Goal: Information Seeking & Learning: Learn about a topic

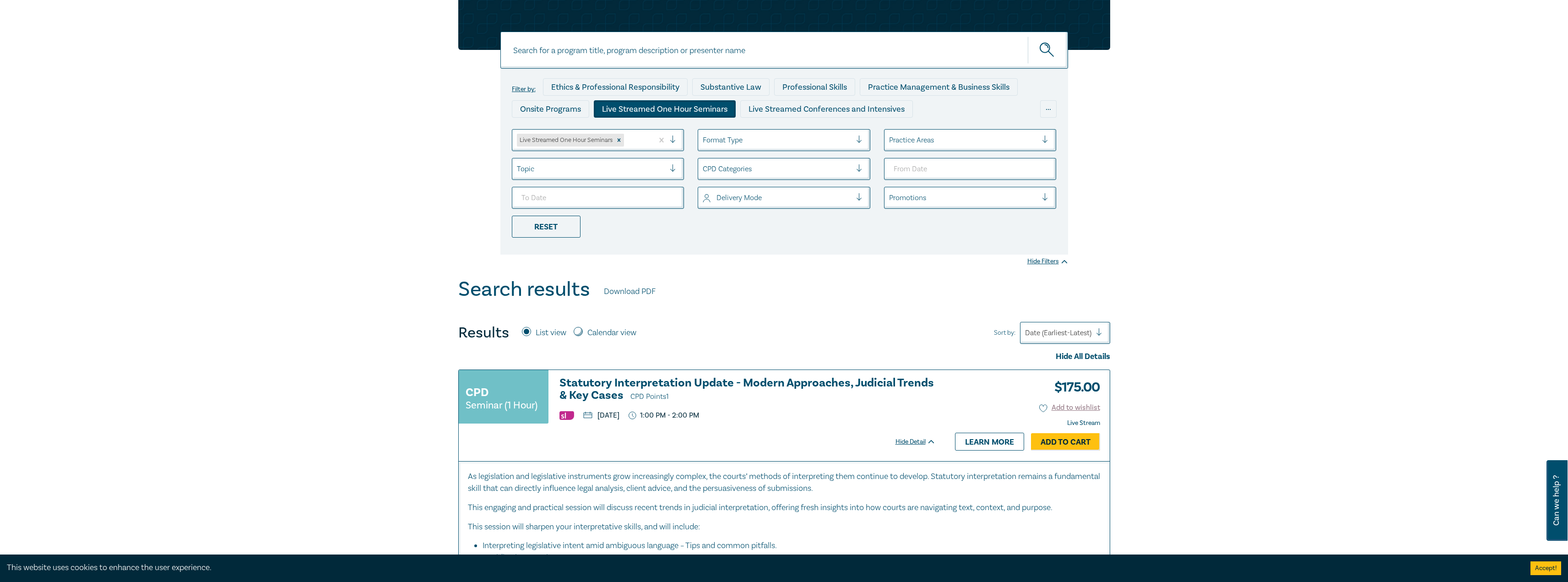
scroll to position [54, 0]
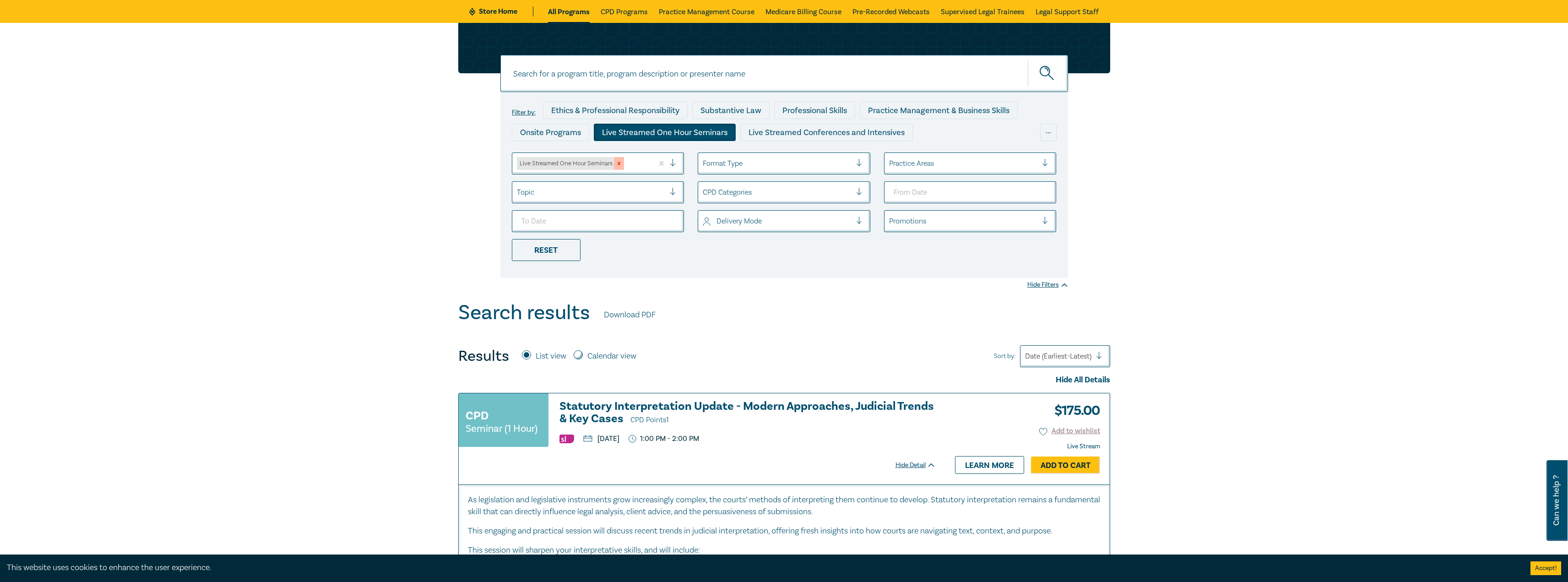
click at [618, 163] on icon "Remove Live Streamed One Hour Seminars" at bounding box center [619, 163] width 7 height 7
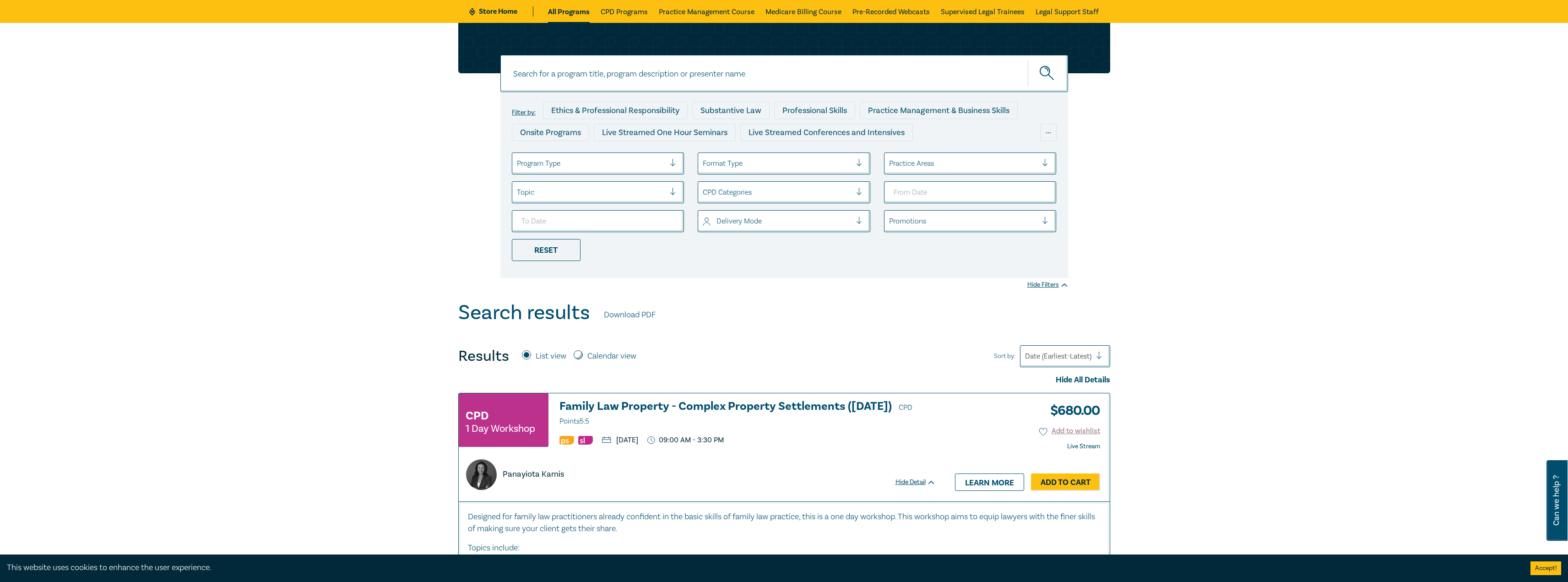
click at [588, 164] on div at bounding box center [591, 164] width 149 height 12
click at [596, 206] on div "Live Streamed Conferences and Intensives" at bounding box center [598, 209] width 173 height 19
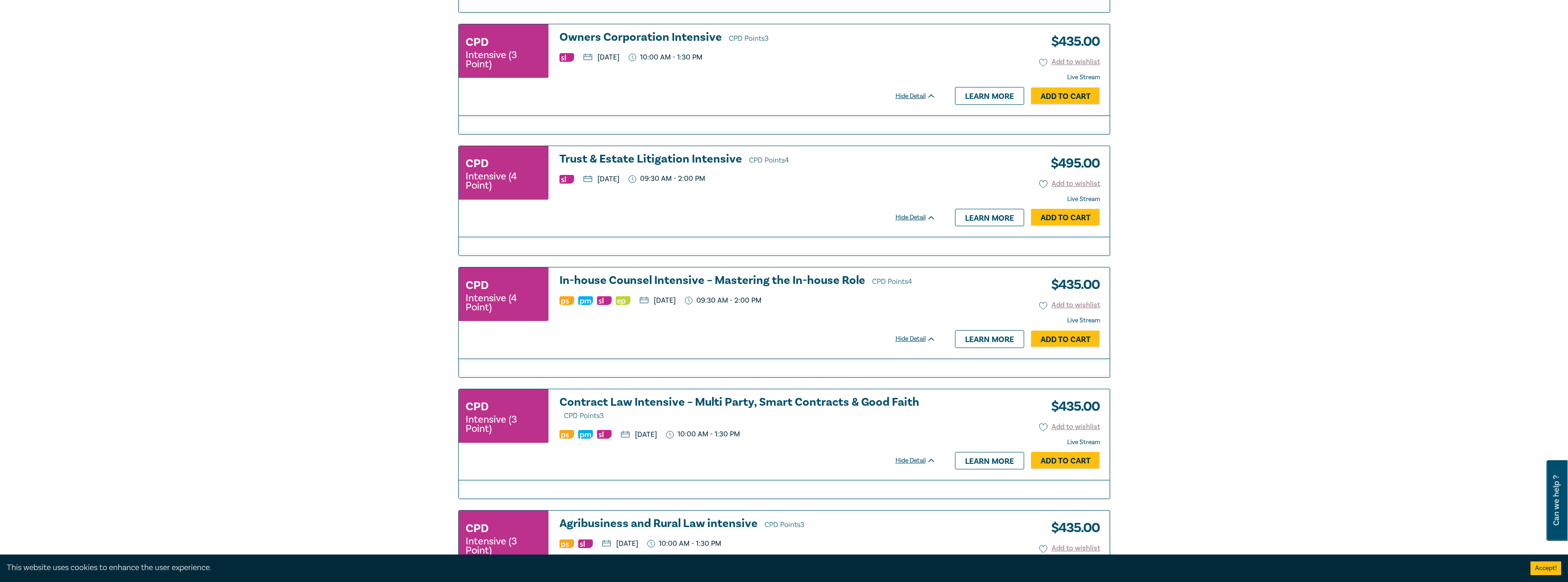
scroll to position [1381, 0]
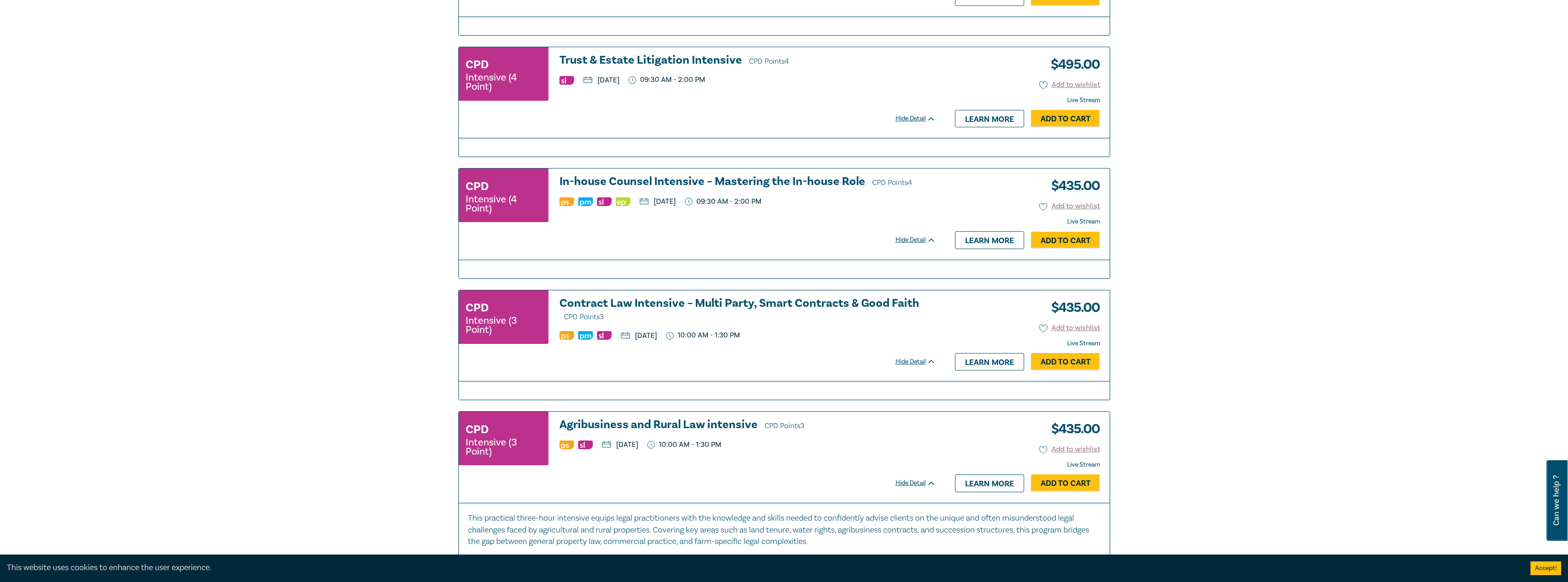
drag, startPoint x: 611, startPoint y: 53, endPoint x: 606, endPoint y: 60, distance: 8.6
click at [611, 54] on div "CPD Intensive (4 Point) Trust & Estate Litigation Intensive CPD Points 4 Wednes…" at bounding box center [702, 92] width 486 height 91
click at [606, 60] on h3 "Trust & Estate Litigation Intensive CPD Points 4" at bounding box center [747, 61] width 376 height 14
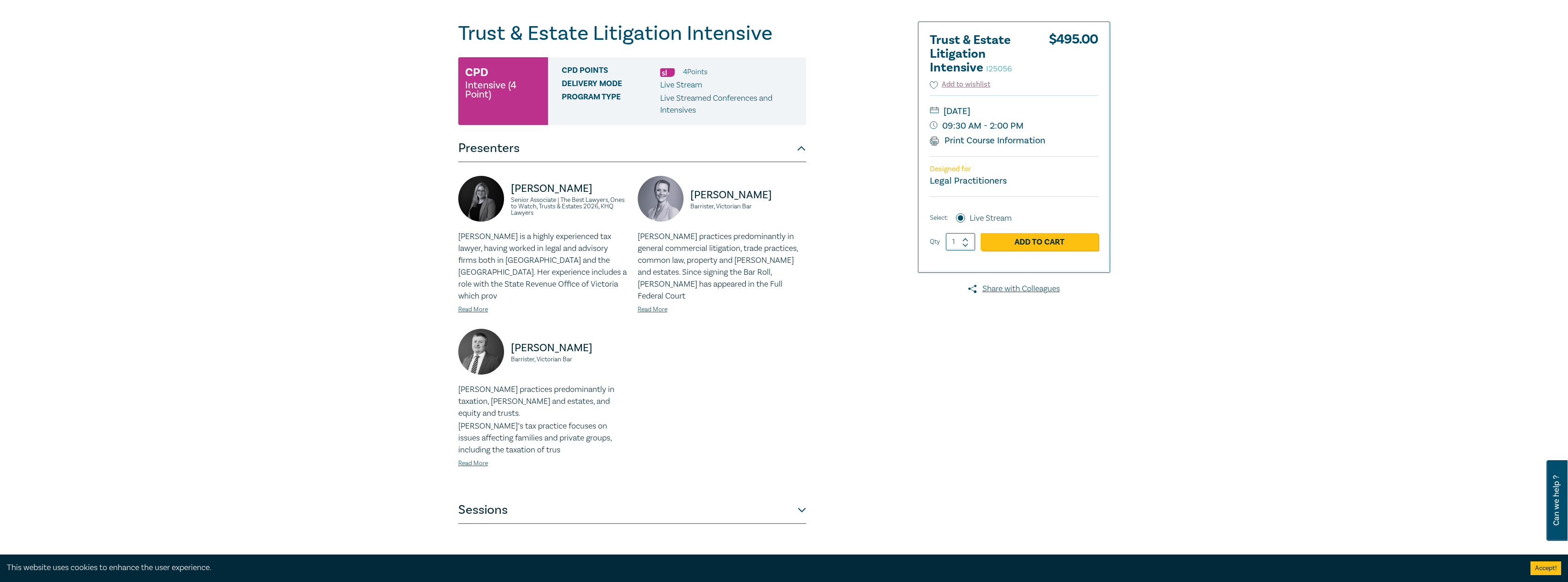
scroll to position [138, 0]
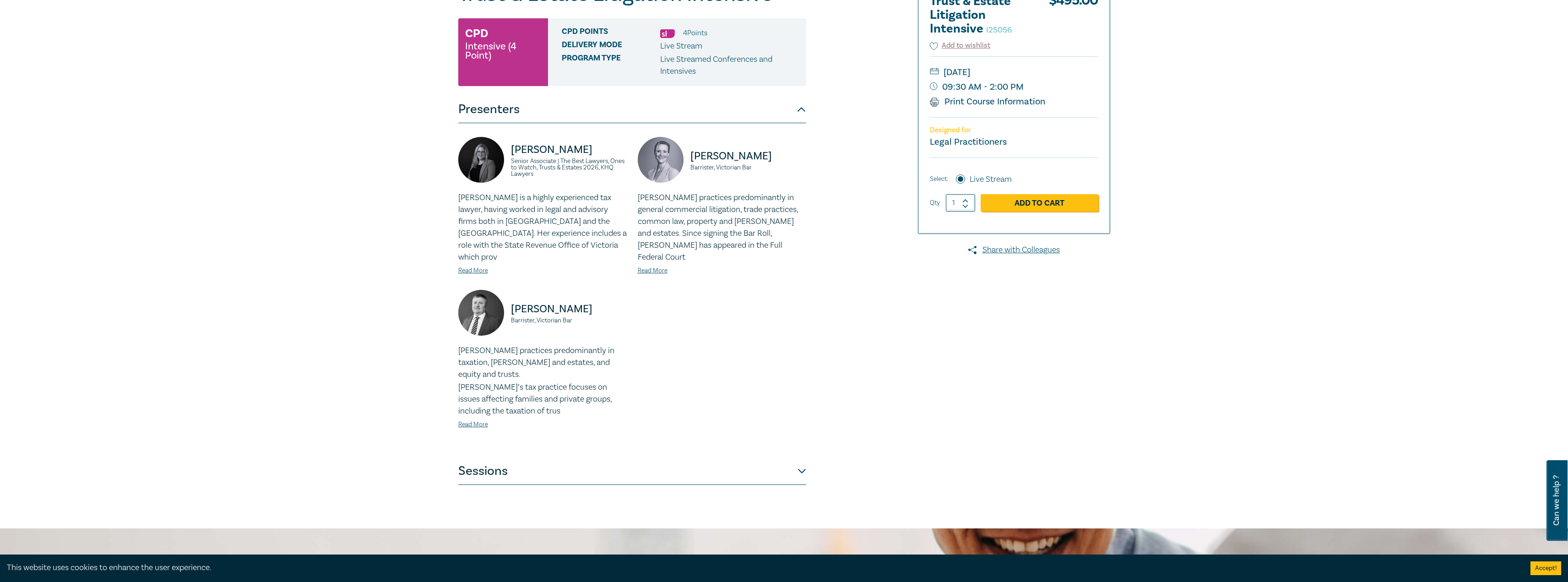
click at [752, 457] on button "Sessions" at bounding box center [632, 471] width 348 height 27
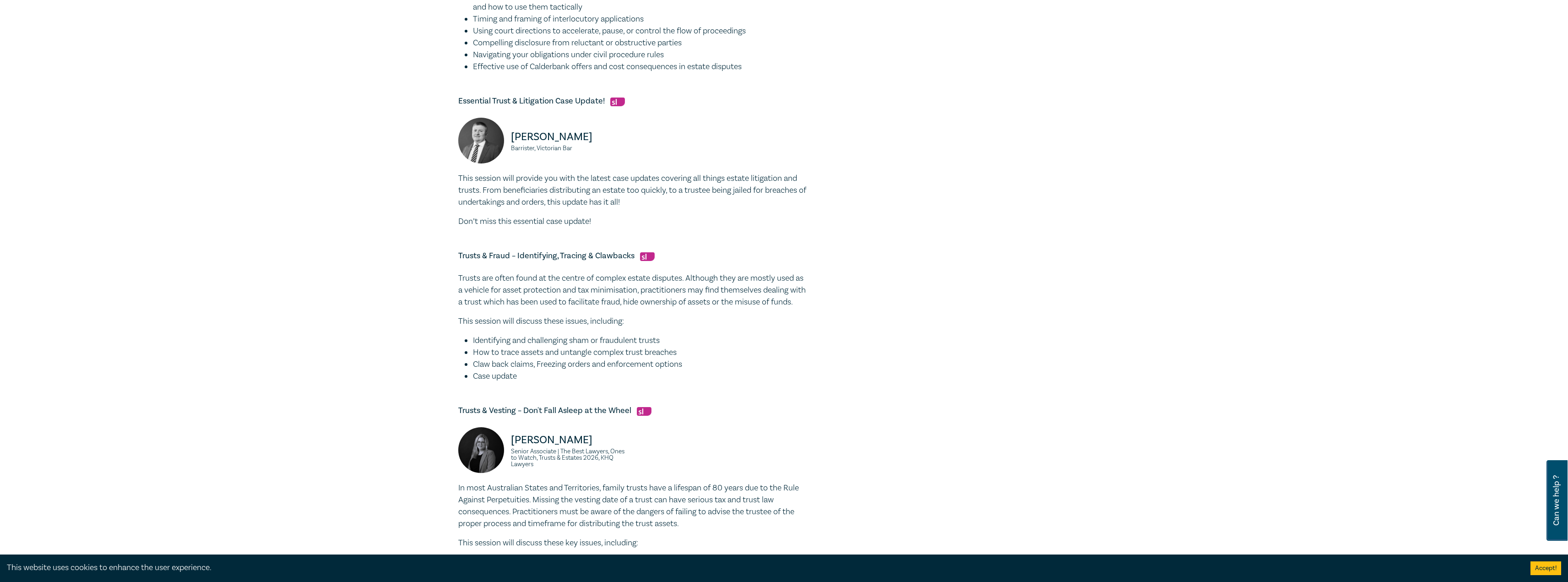
scroll to position [595, 0]
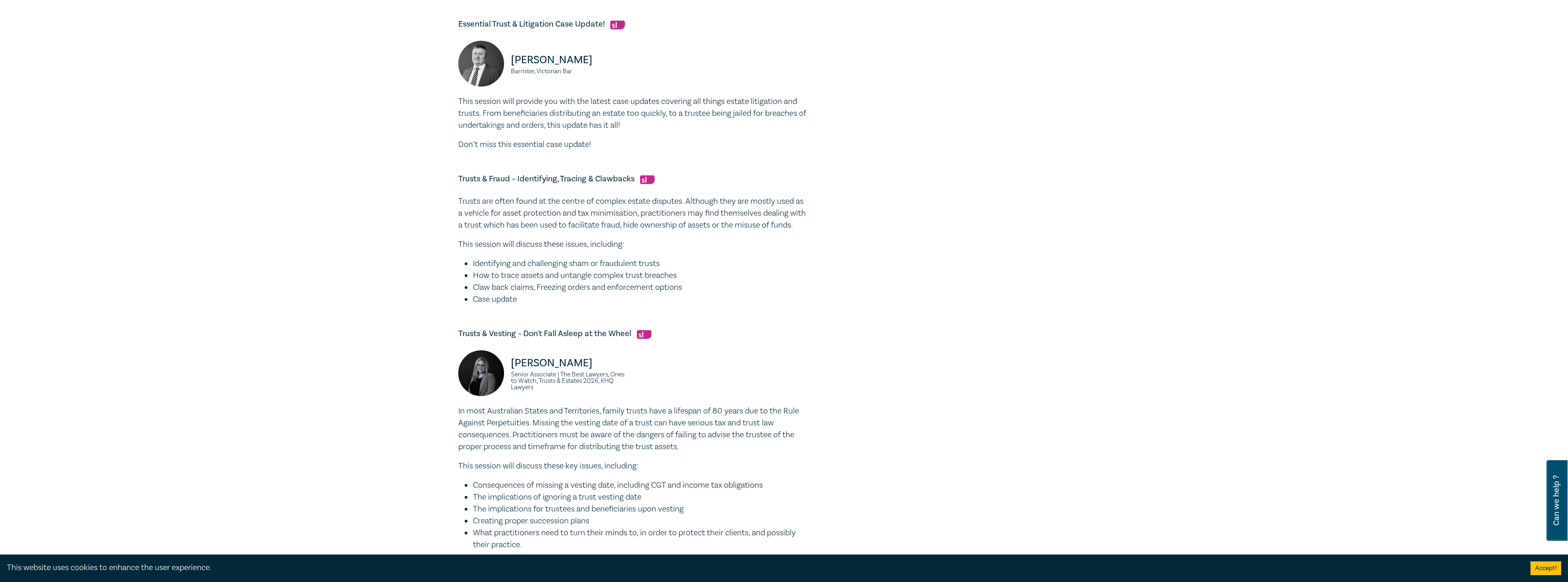
drag, startPoint x: 521, startPoint y: 314, endPoint x: 443, endPoint y: 181, distance: 154.2
click at [443, 181] on div "Trust & Estate Litigation Intensive I25056 CPD Intensive (4 Point) CPD Points 4…" at bounding box center [784, 48] width 1568 height 1134
copy div "Trusts & Fraud – Identifying, Tracing & Clawbacks Trusts are often found at the…"
